Goal: Task Accomplishment & Management: Manage account settings

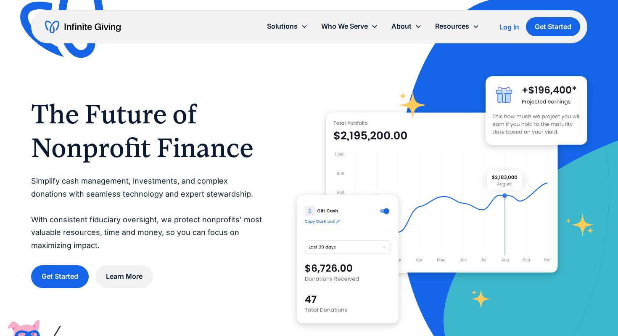
click at [452, 90] on div at bounding box center [442, 192] width 291 height 291
click at [510, 29] on div "Log In" at bounding box center [510, 27] width 20 height 7
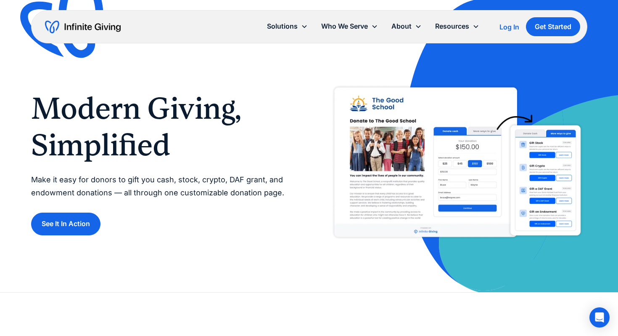
click at [508, 26] on div "Log In" at bounding box center [510, 27] width 20 height 7
click at [510, 26] on div "Log In" at bounding box center [510, 27] width 20 height 7
